Goal: Transaction & Acquisition: Purchase product/service

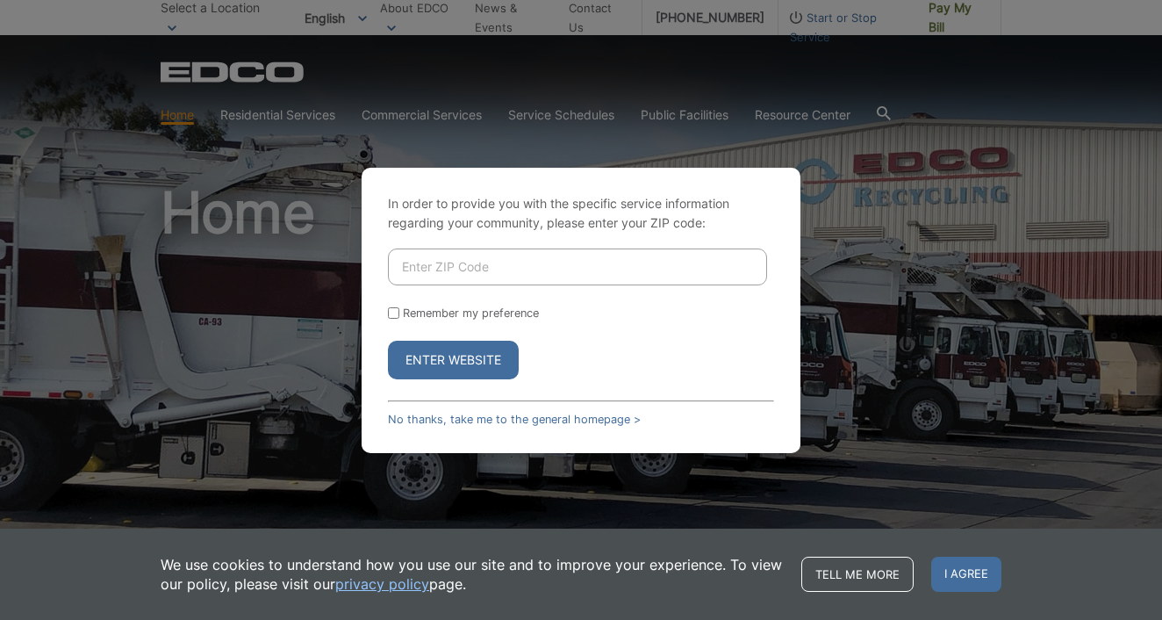
click at [582, 254] on input "Enter ZIP Code" at bounding box center [577, 266] width 379 height 37
type input "92064"
click at [478, 358] on button "Enter Website" at bounding box center [453, 360] width 131 height 39
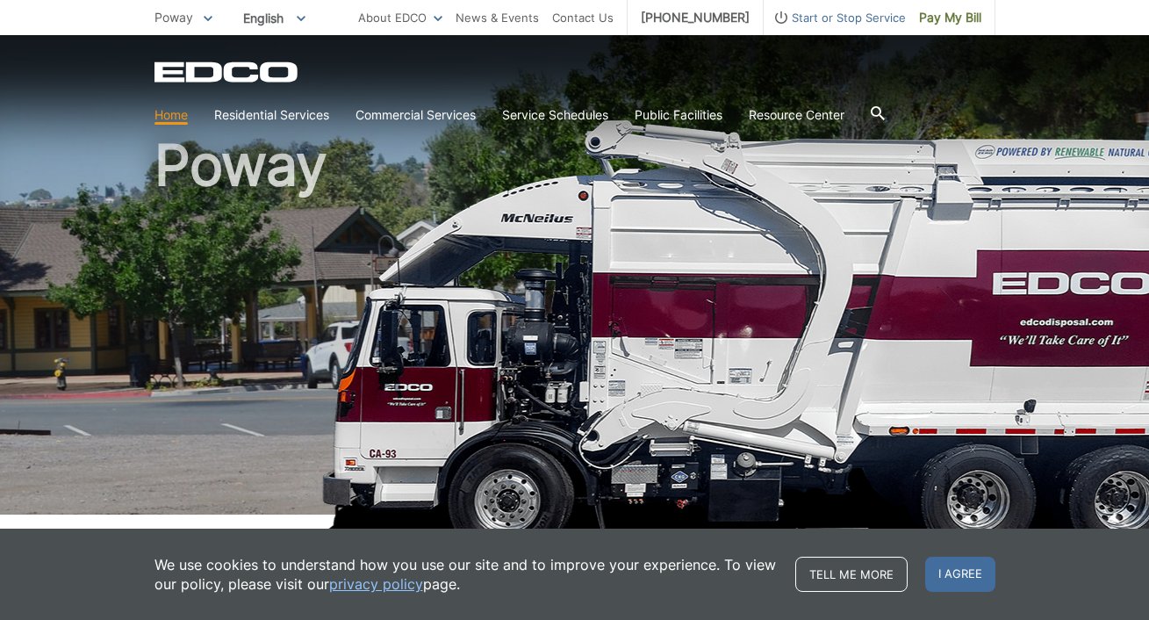
scroll to position [44, 0]
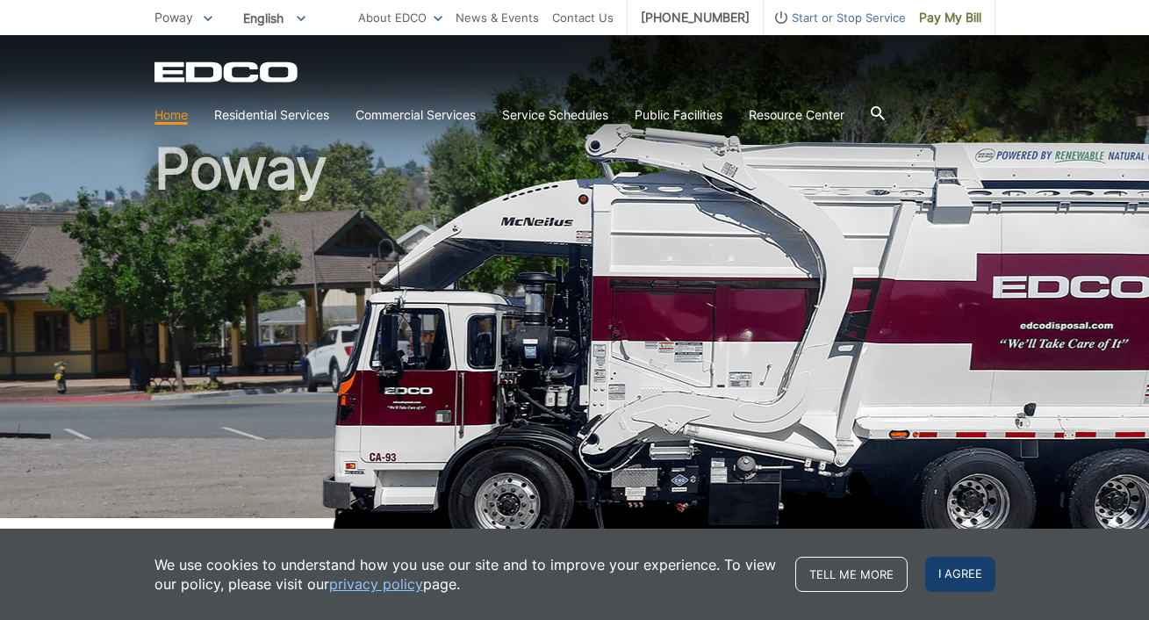
click at [968, 572] on span "I agree" at bounding box center [960, 574] width 70 height 35
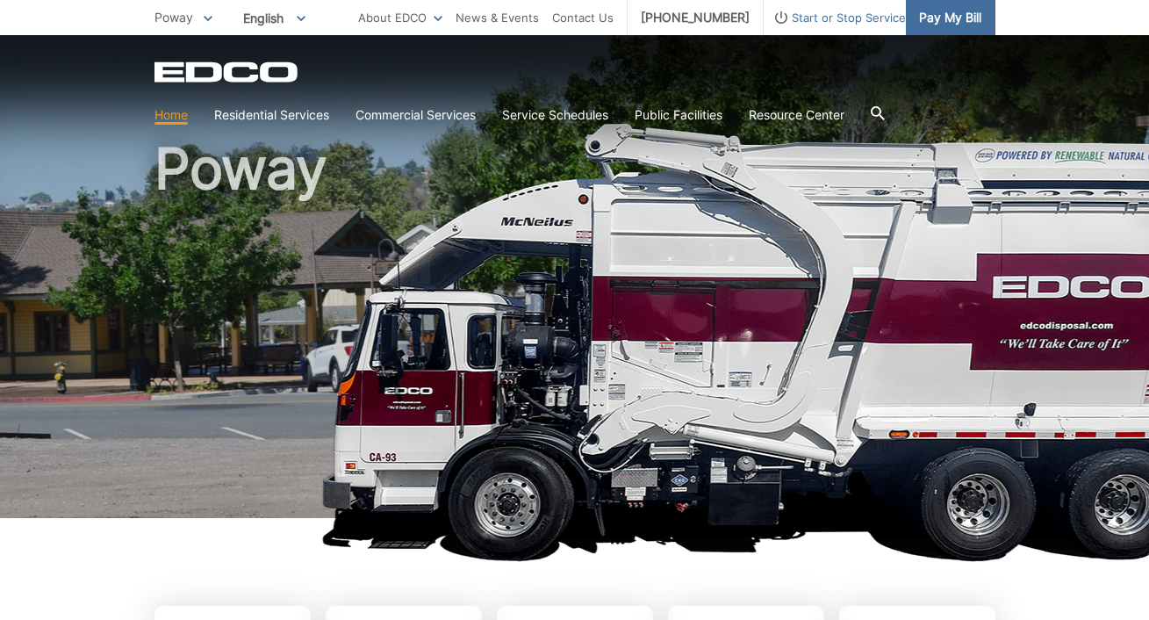
click at [953, 21] on span "Pay My Bill" at bounding box center [950, 17] width 62 height 19
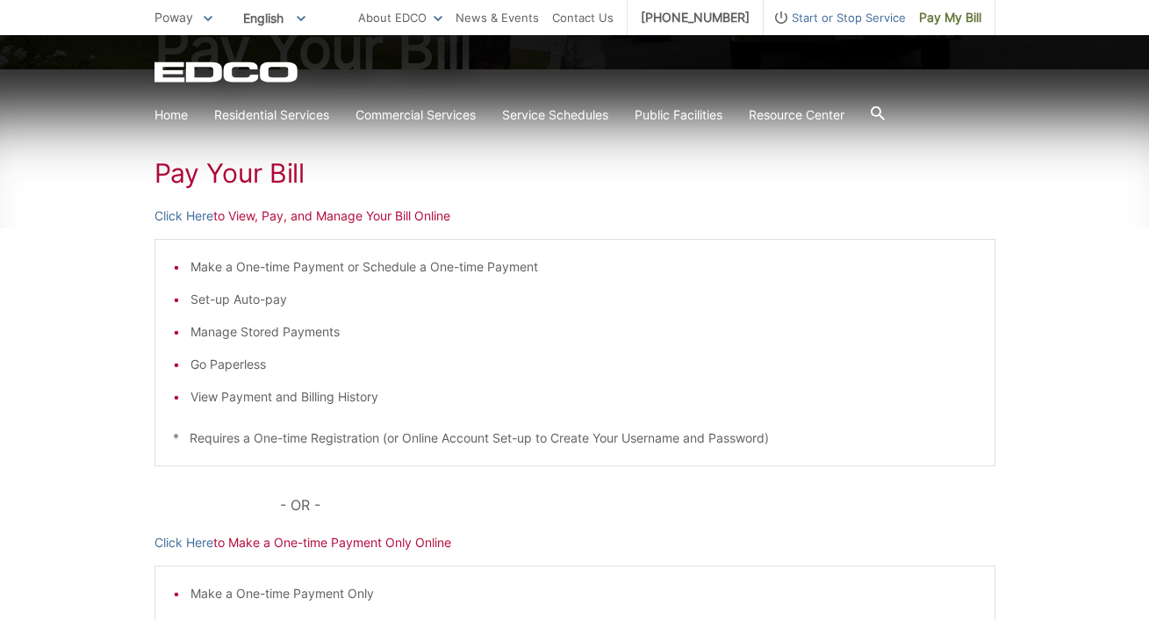
scroll to position [241, 0]
click at [199, 208] on link "Click Here" at bounding box center [184, 213] width 59 height 19
